Goal: Task Accomplishment & Management: Use online tool/utility

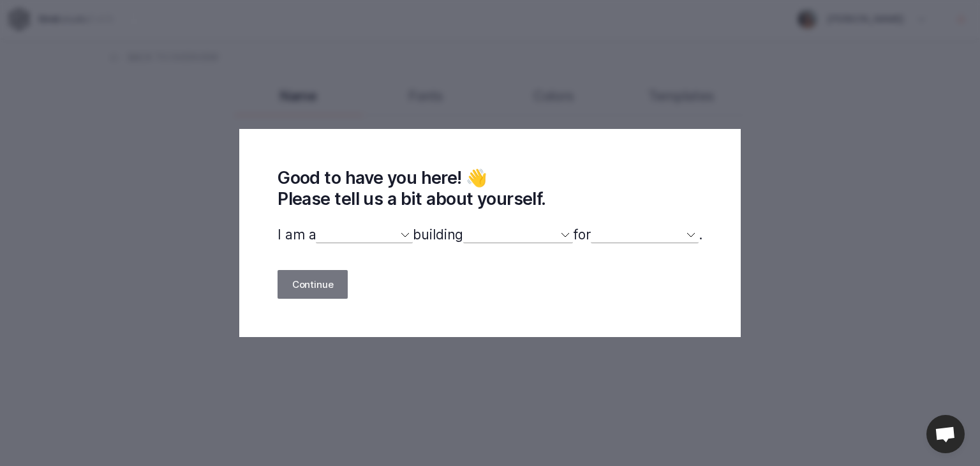
select select
click at [399, 236] on select "designer developer marketer entrepreneur maker person" at bounding box center [364, 234] width 97 height 17
select select "designer"
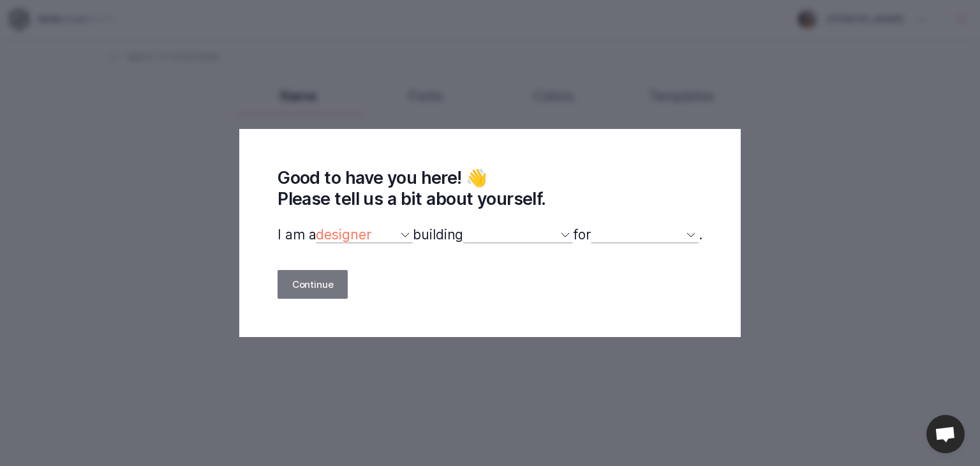
click at [316, 227] on select "designer developer marketer entrepreneur maker person" at bounding box center [364, 234] width 97 height 17
select select
click at [568, 237] on select "a website(s) a portfolio a webshop(s) experiments something else" at bounding box center [518, 234] width 110 height 17
select select "portfolio"
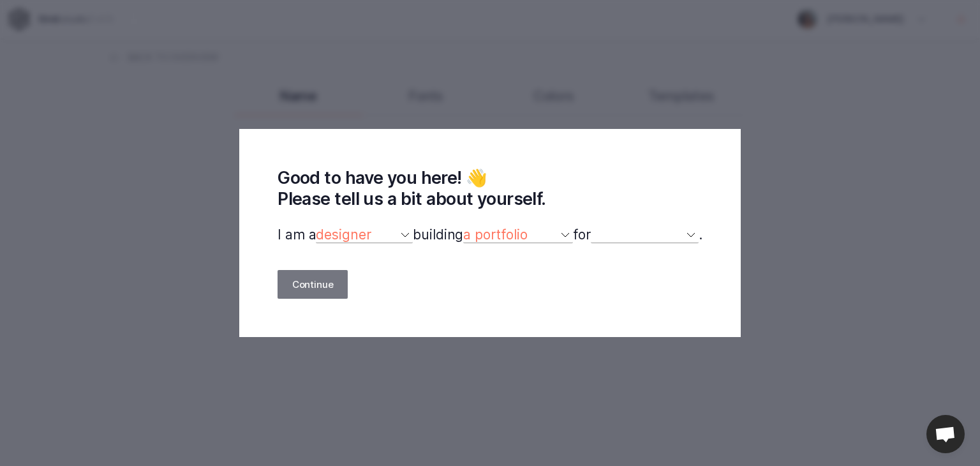
click at [464, 227] on select "a website(s) a portfolio a webshop(s) experiments something else" at bounding box center [518, 234] width 110 height 17
click at [696, 235] on select "myself our company a client a friend clients my dog (other)" at bounding box center [645, 234] width 108 height 17
select select "friend"
click at [598, 227] on select "myself our company a client a friend clients my dog (other)" at bounding box center [645, 234] width 108 height 17
click at [301, 288] on button "Continue" at bounding box center [312, 284] width 70 height 29
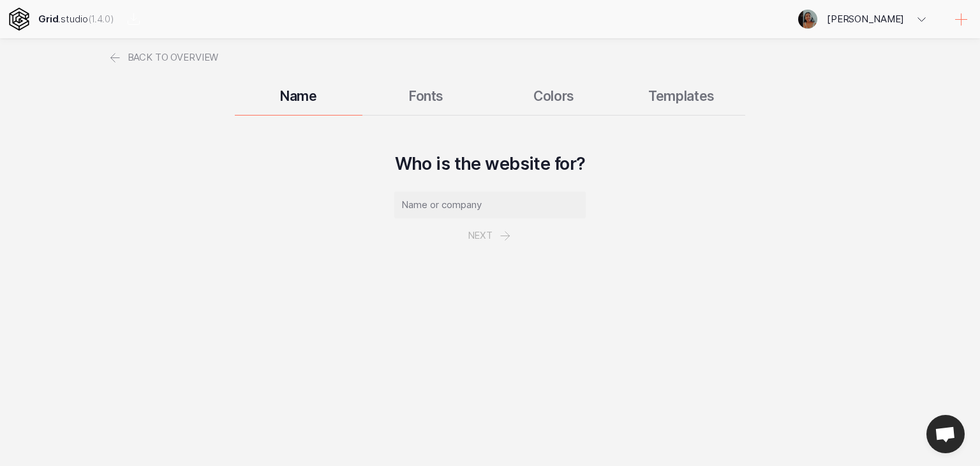
click at [549, 92] on div "Name Fonts Colors Templates" at bounding box center [489, 96] width 765 height 38
click at [496, 200] on input "text" at bounding box center [489, 204] width 191 height 27
type input "[PERSON_NAME]"
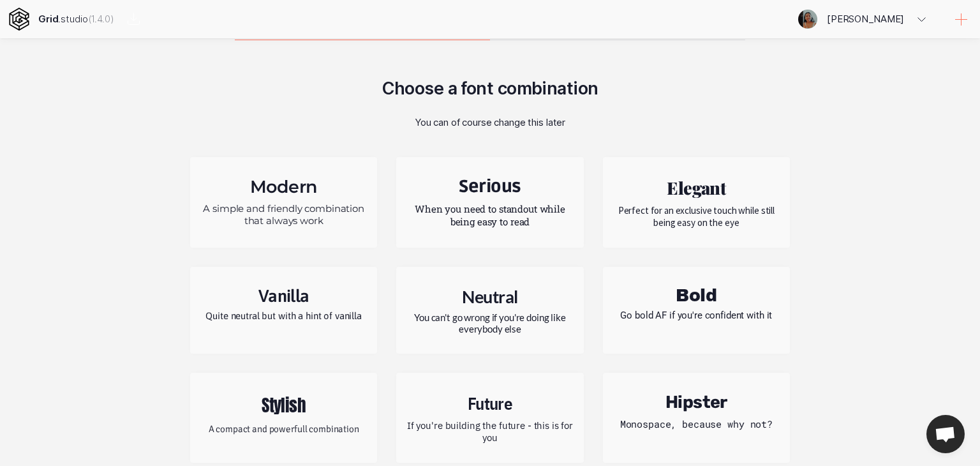
scroll to position [90, 0]
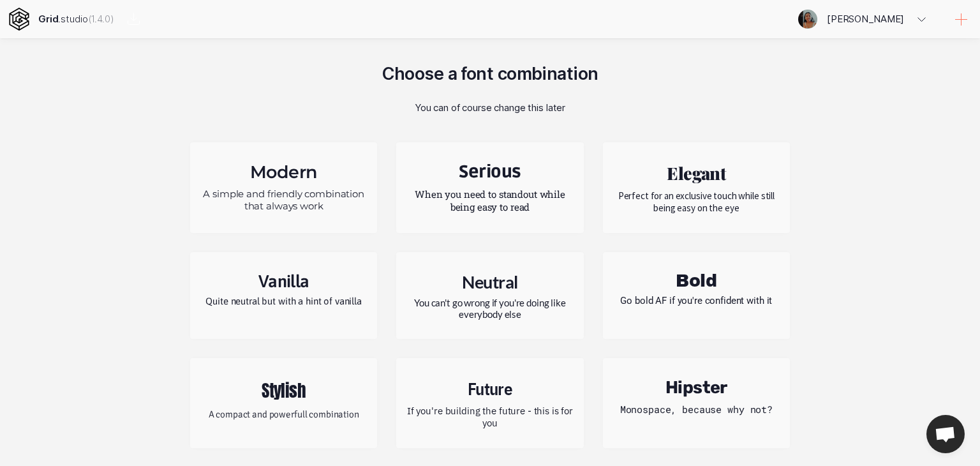
click at [312, 395] on h2 "Stylish" at bounding box center [284, 390] width 168 height 26
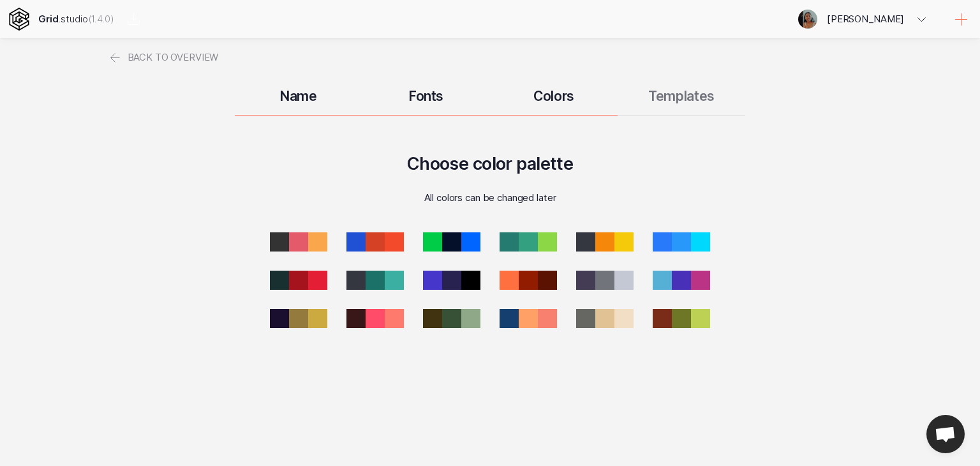
scroll to position [0, 0]
click at [665, 277] on div at bounding box center [654, 280] width 27 height 27
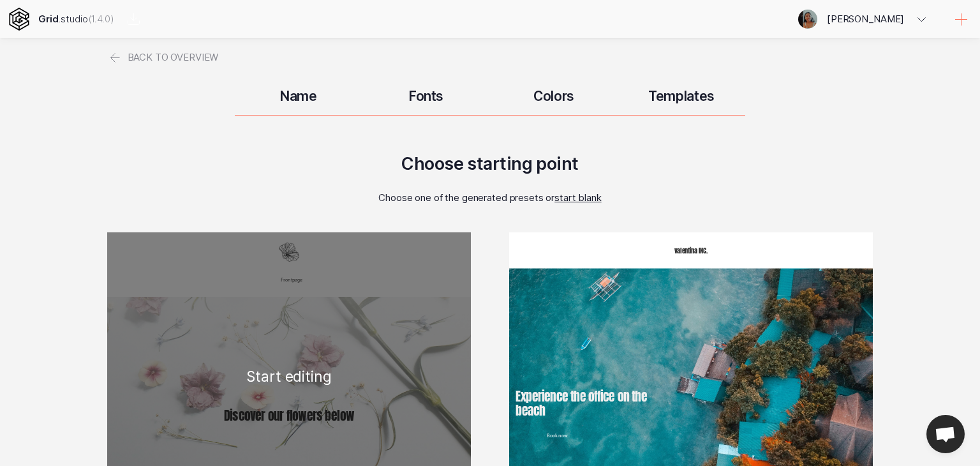
click at [341, 276] on div "Frontpage Discover our flowers below Blossem White Lorem Ipsum is simply dummy …" at bounding box center [289, 375] width 364 height 287
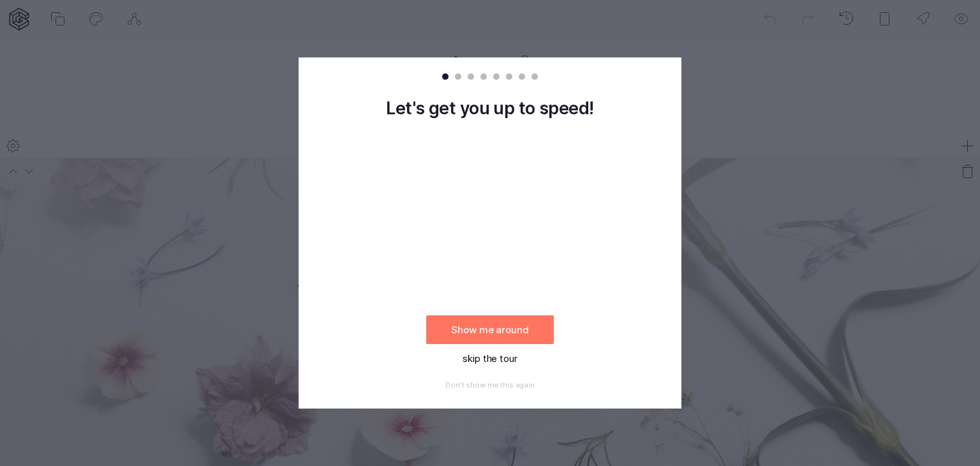
click at [496, 358] on button "skip the tour" at bounding box center [490, 358] width 128 height 29
